Goal: Information Seeking & Learning: Learn about a topic

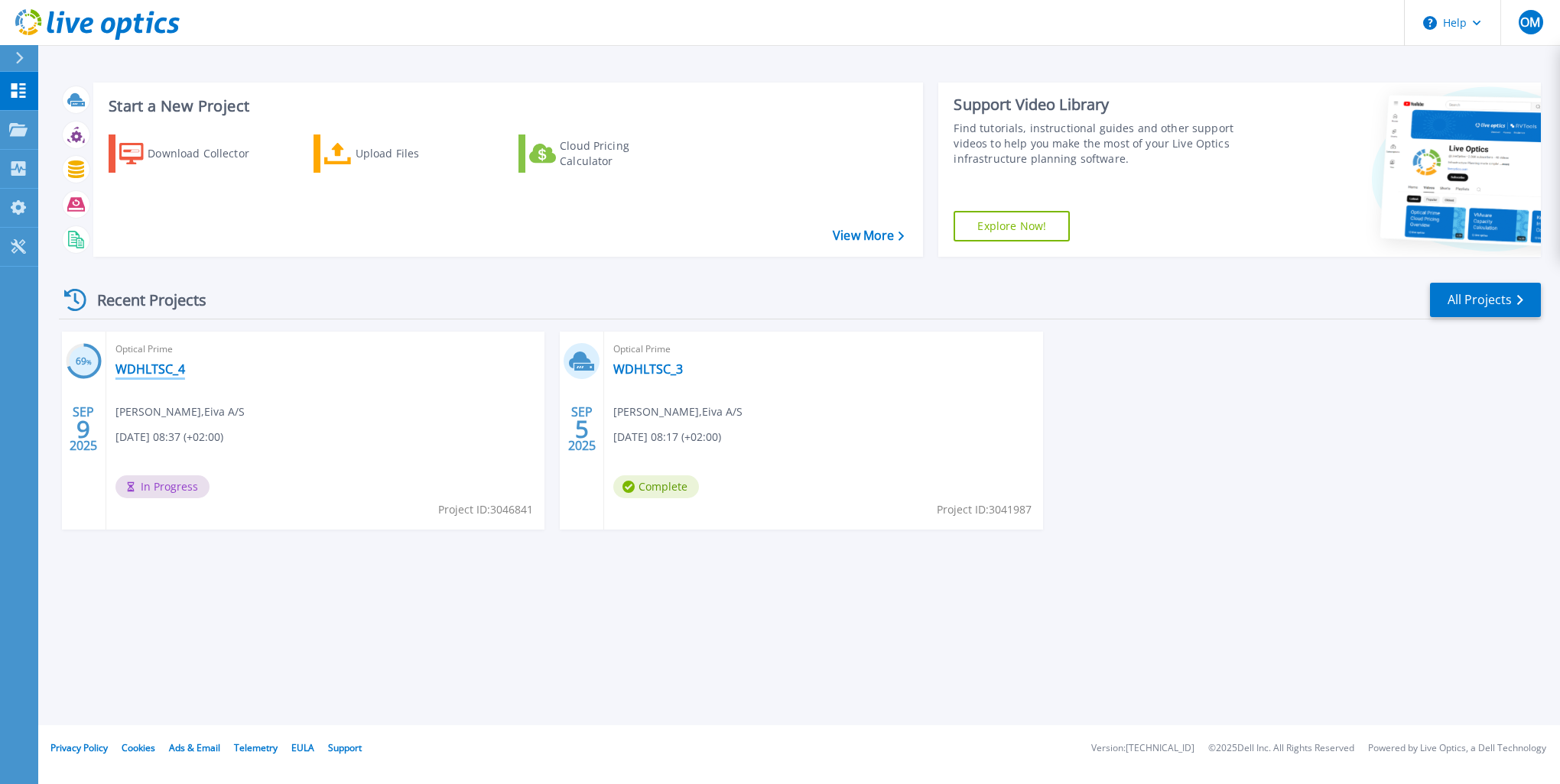
click at [153, 368] on link "WDHLTSC_4" at bounding box center [150, 369] width 70 height 15
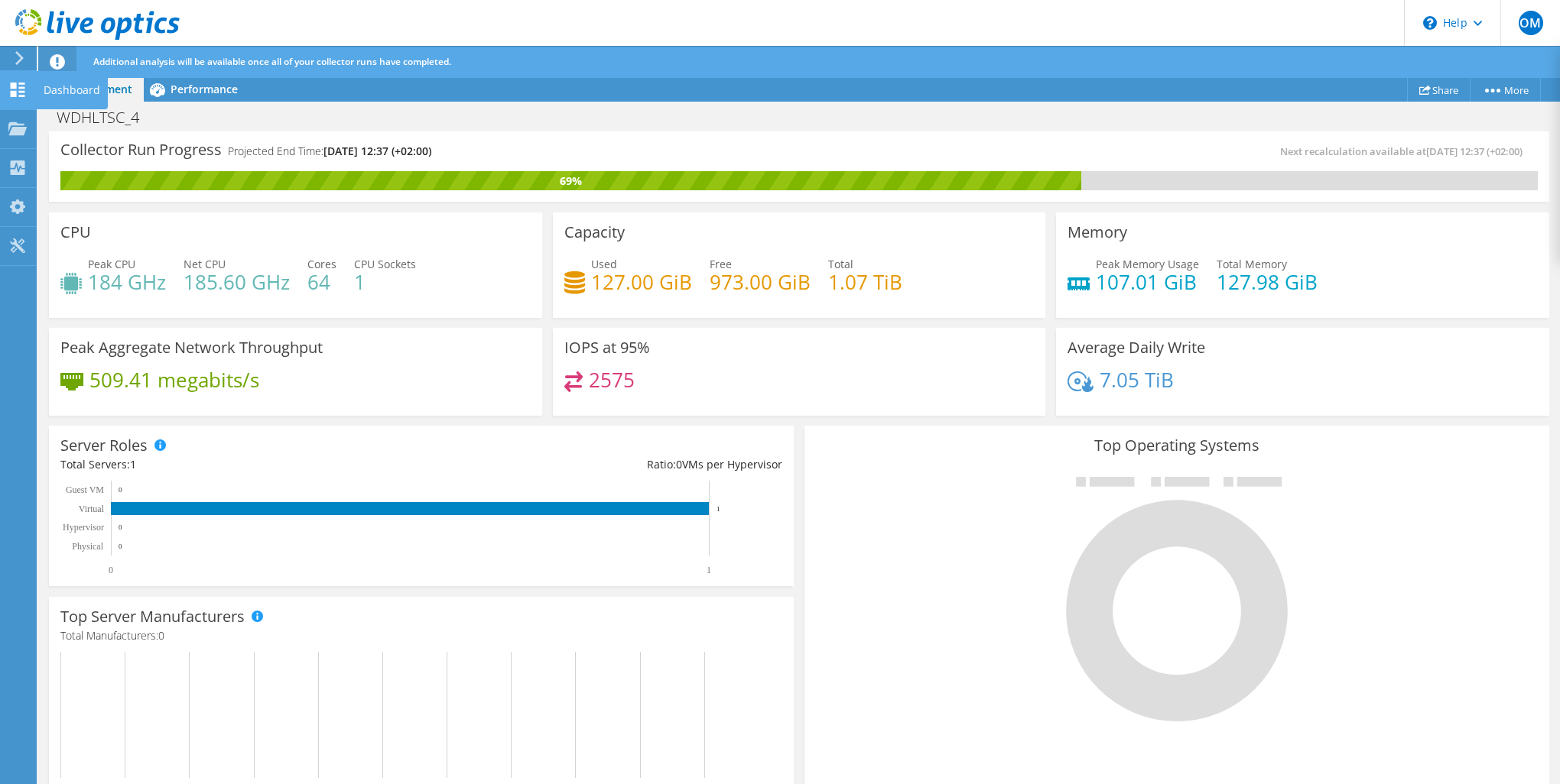
click at [22, 94] on use at bounding box center [18, 89] width 14 height 14
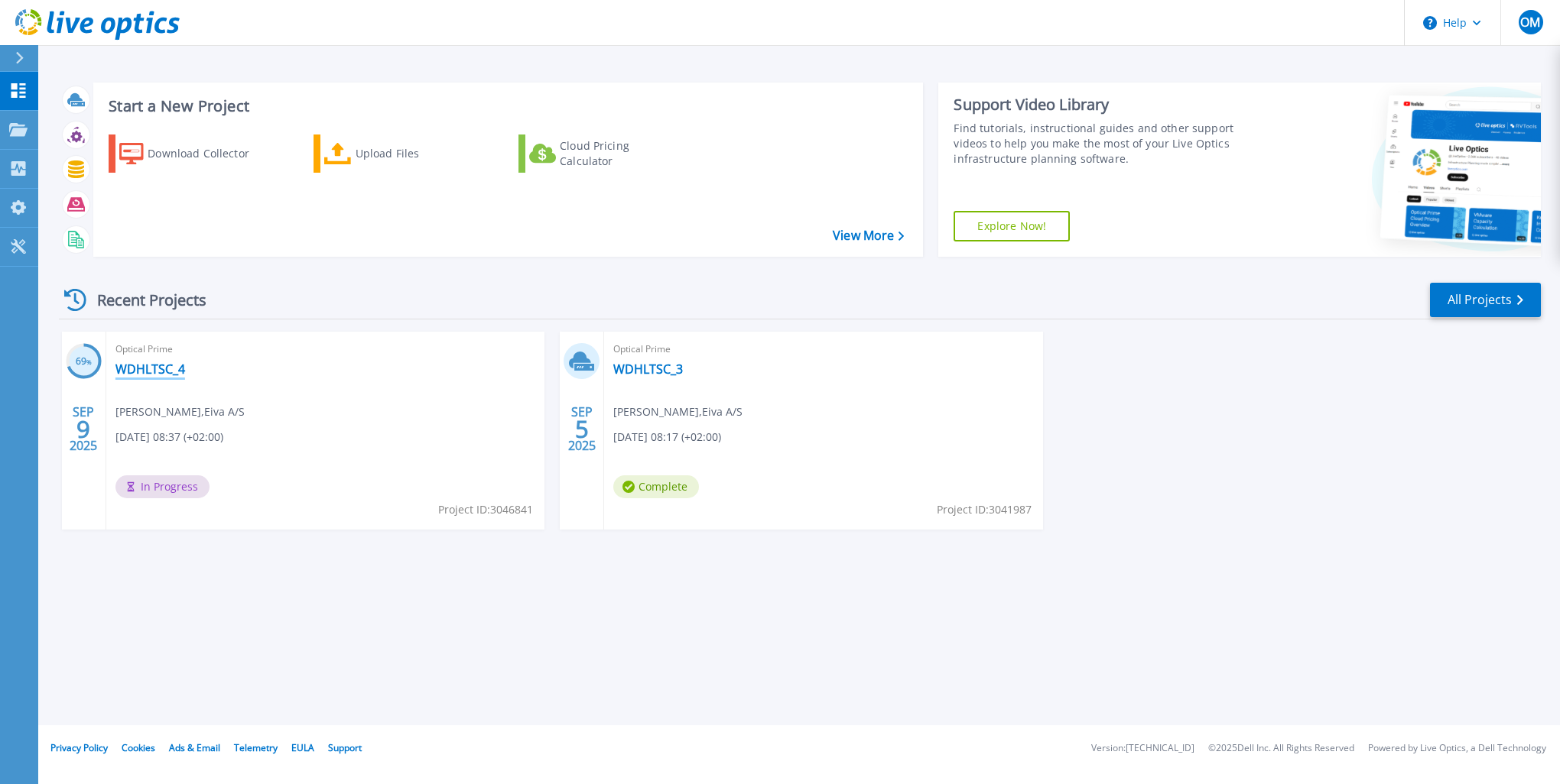
click at [150, 370] on link "WDHLTSC_4" at bounding box center [150, 369] width 70 height 15
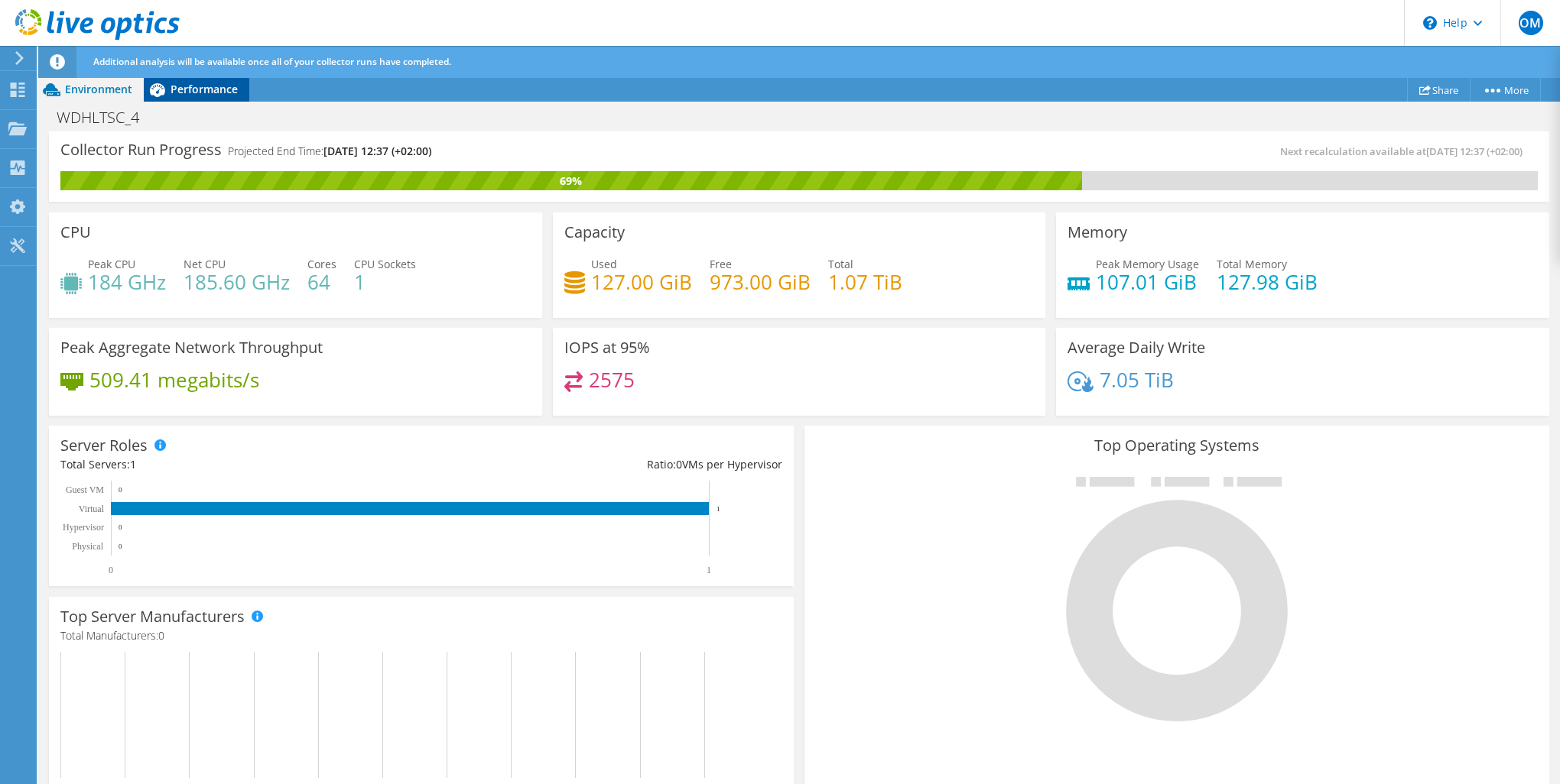
click at [211, 96] on div "Performance" at bounding box center [197, 89] width 106 height 25
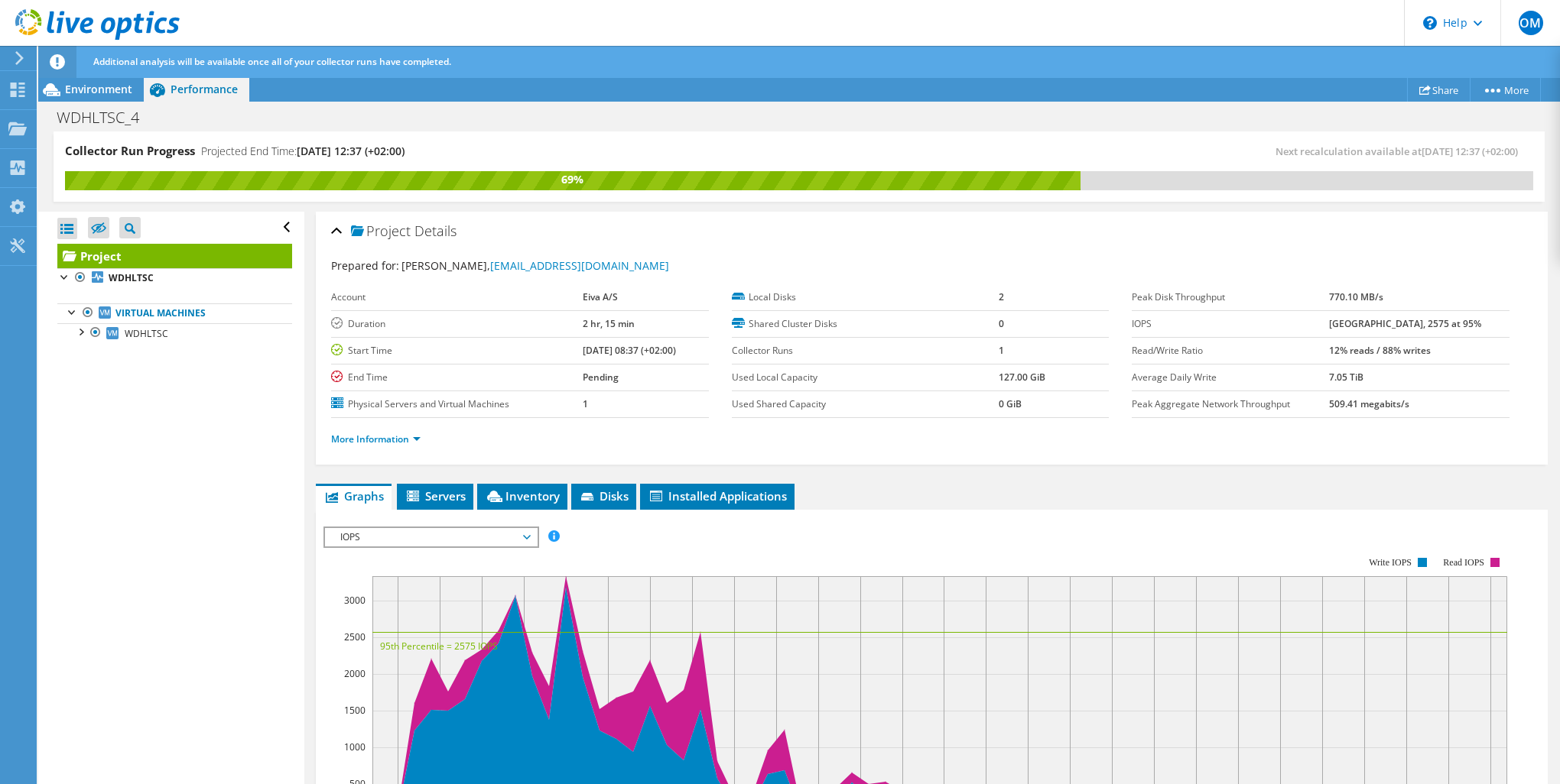
scroll to position [101, 0]
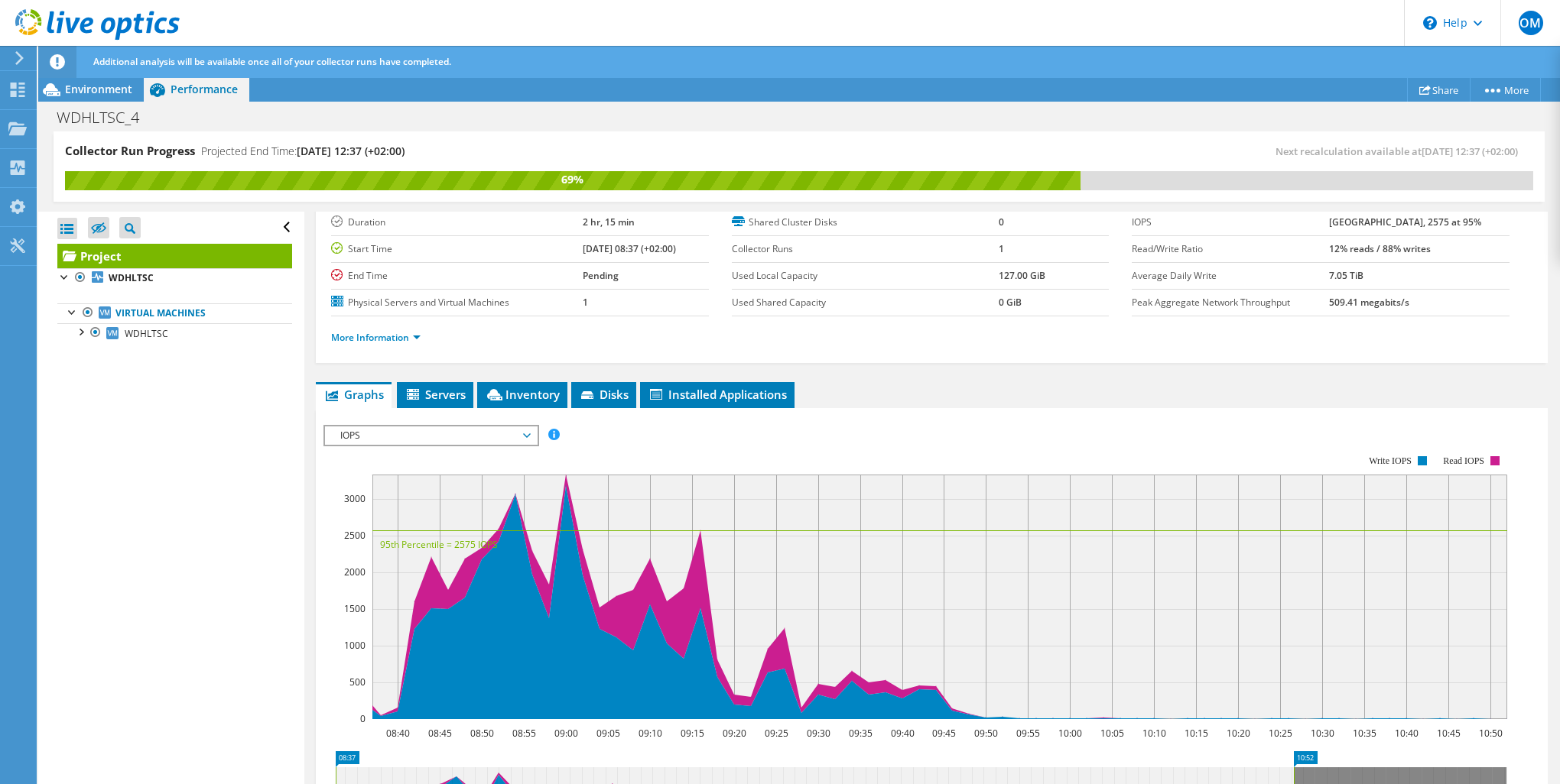
click at [511, 434] on span "IOPS" at bounding box center [430, 436] width 197 height 19
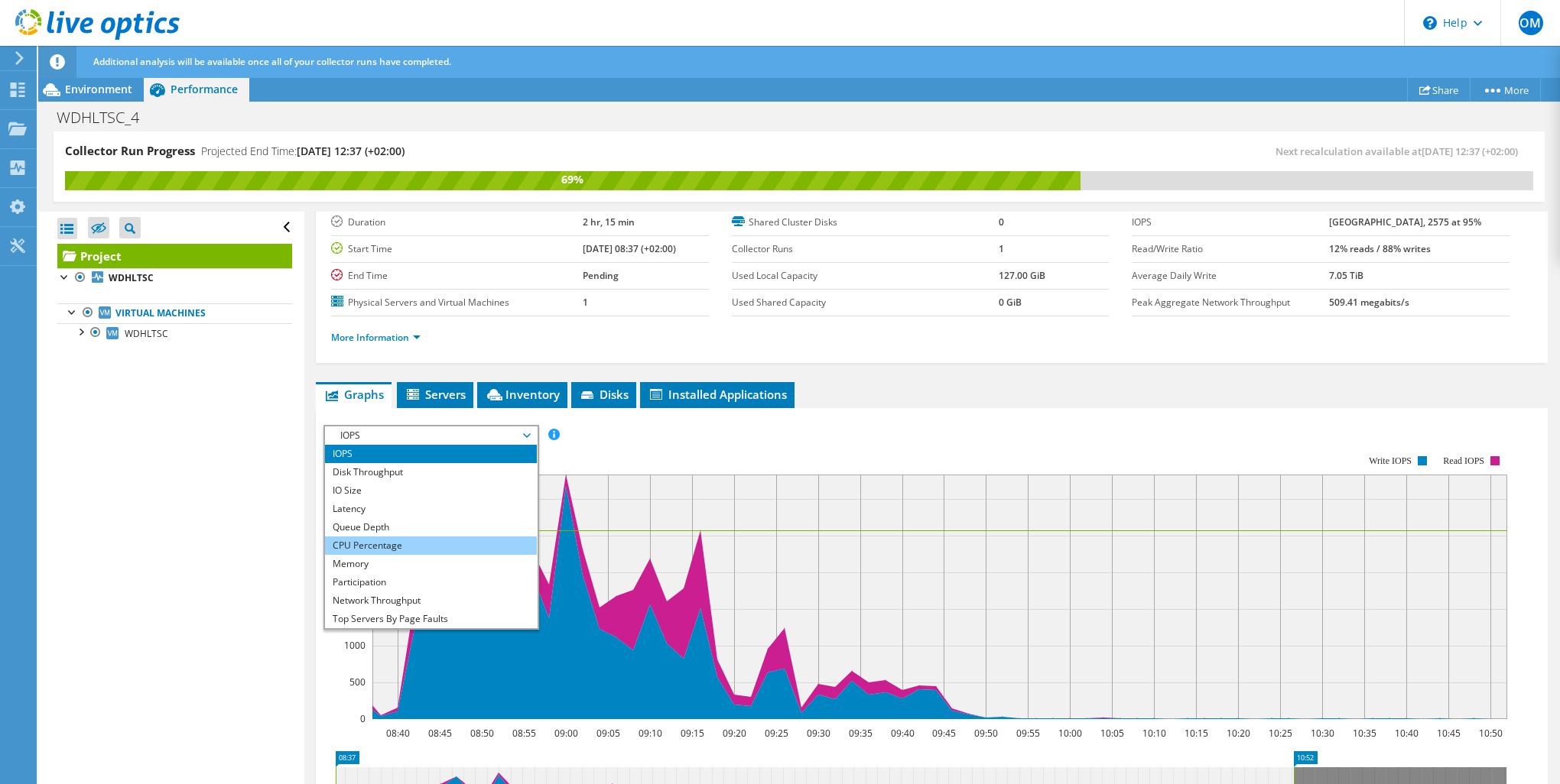
click at [423, 544] on li "CPU Percentage" at bounding box center [430, 546] width 211 height 19
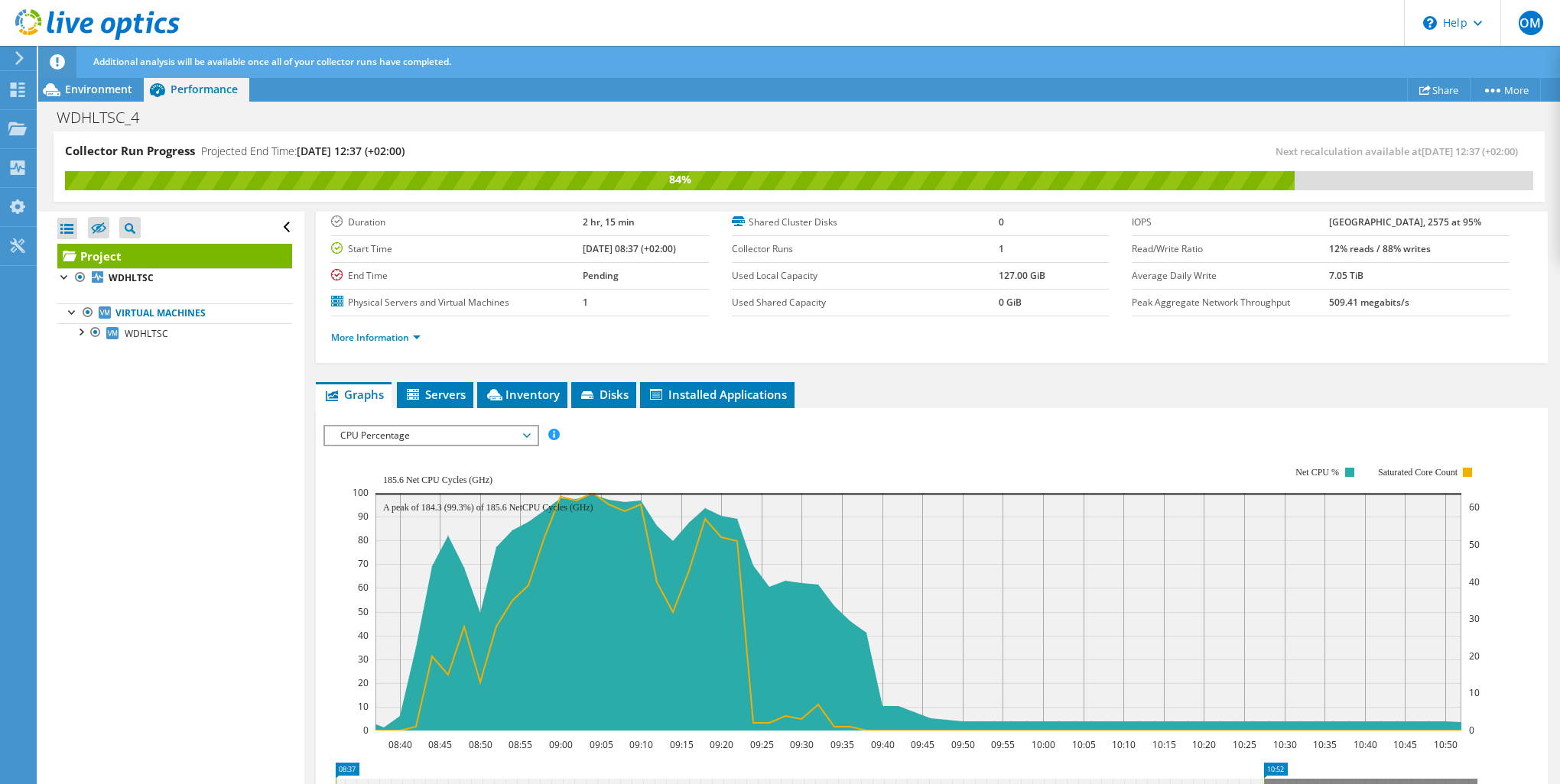
click at [181, 472] on div "Open All Close All Hide Excluded Nodes Project Tree Filter" at bounding box center [170, 499] width 265 height 574
